Goal: Task Accomplishment & Management: Manage account settings

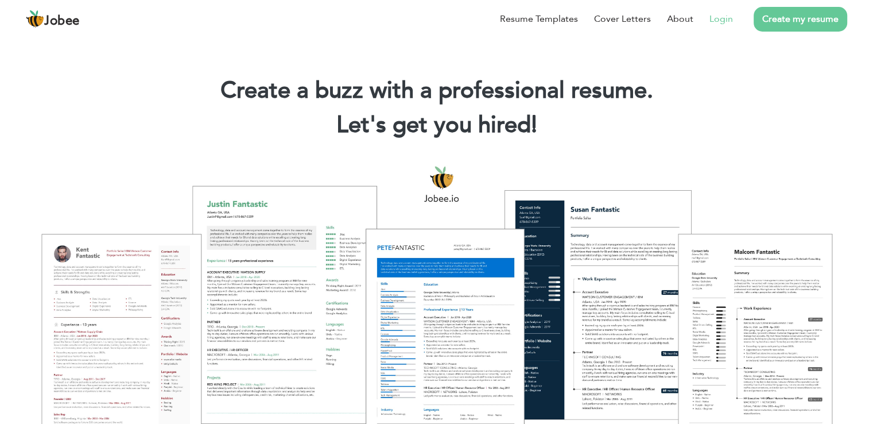
click at [728, 19] on link "Login" at bounding box center [722, 19] width 24 height 14
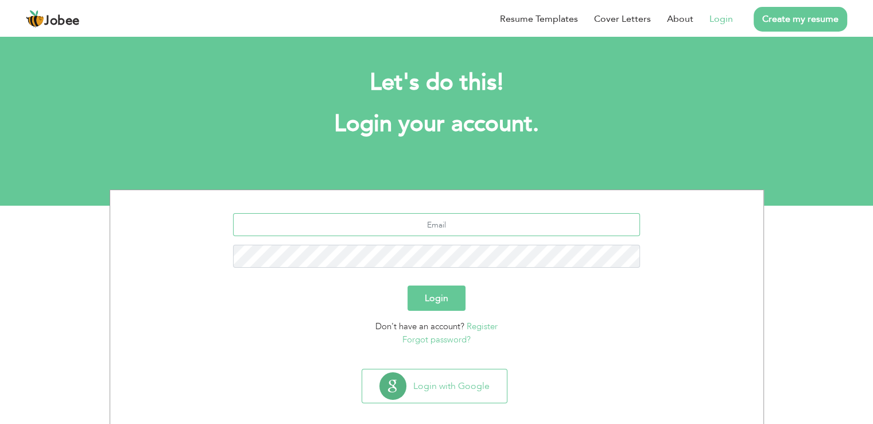
click at [469, 222] on input "text" at bounding box center [436, 224] width 407 height 23
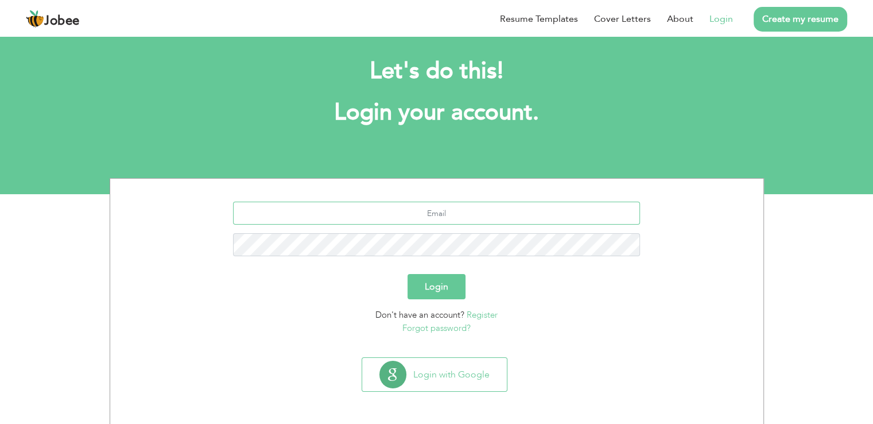
click at [465, 214] on input "text" at bounding box center [436, 213] width 407 height 23
type input "bilaltajammul10@gmail.com"
click at [408, 274] on button "Login" at bounding box center [437, 286] width 58 height 25
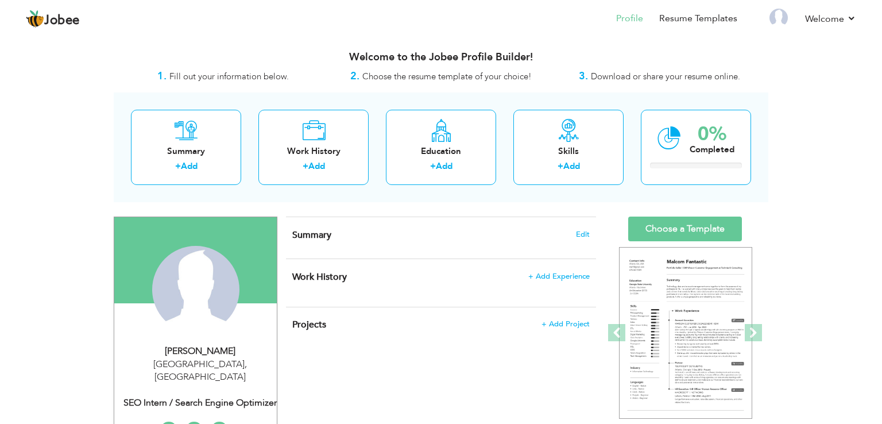
click at [449, 67] on div "Welcome to the Jobee Profile Builder!" at bounding box center [441, 54] width 655 height 29
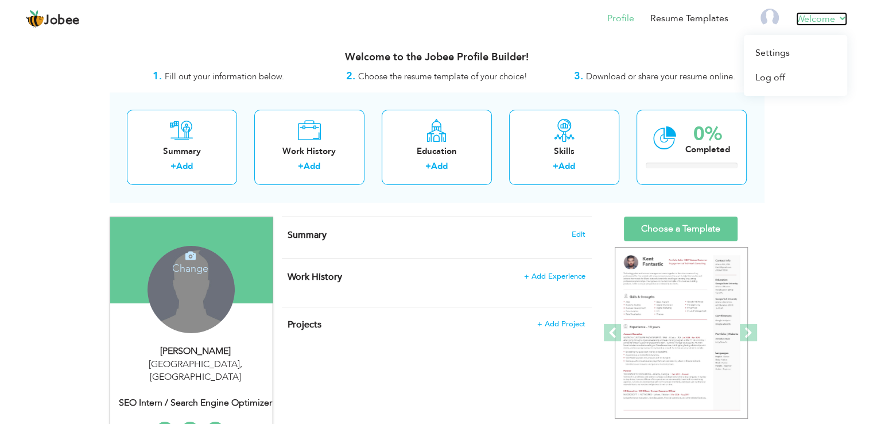
click at [818, 18] on link "Welcome" at bounding box center [821, 19] width 51 height 14
